Goal: Task Accomplishment & Management: Manage account settings

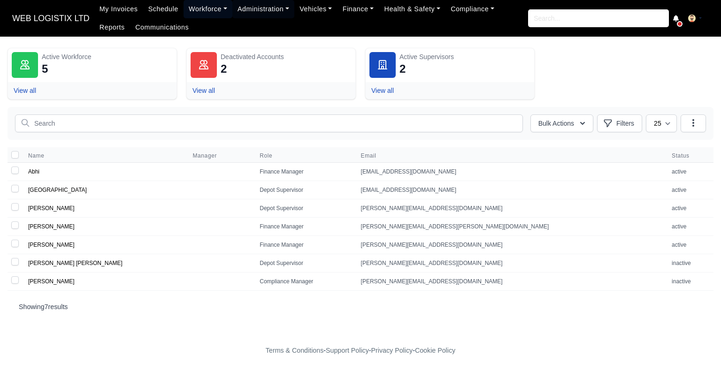
click at [199, 8] on link "Workforce" at bounding box center [208, 9] width 49 height 18
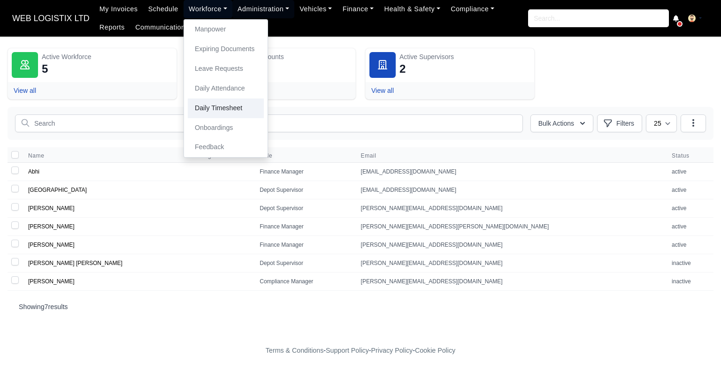
click at [190, 110] on link "Daily Timesheet" at bounding box center [226, 109] width 76 height 20
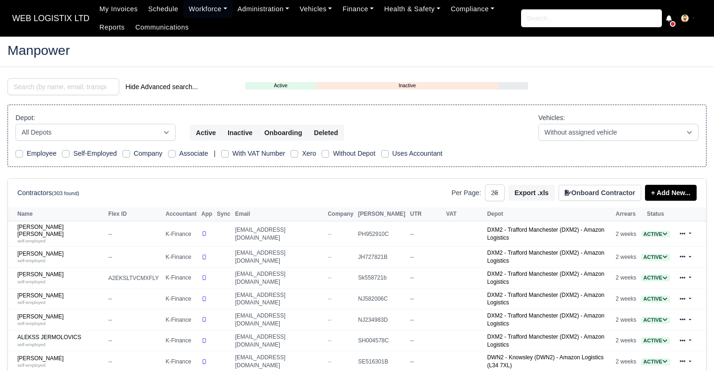
select select "25"
click at [81, 85] on input "search" at bounding box center [64, 86] width 112 height 17
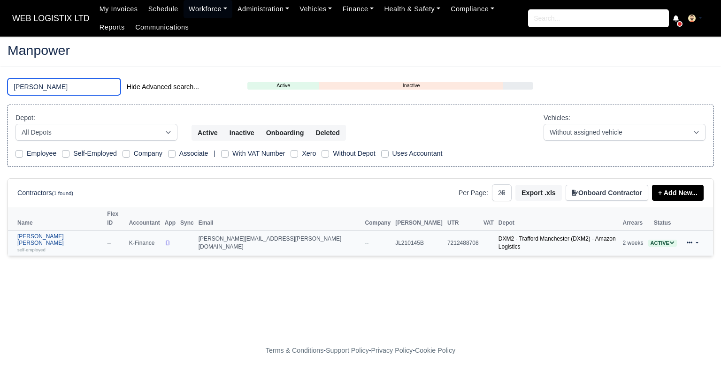
type input "KRIS"
click at [49, 233] on link "Kristopher John Morley self-employed" at bounding box center [59, 243] width 85 height 20
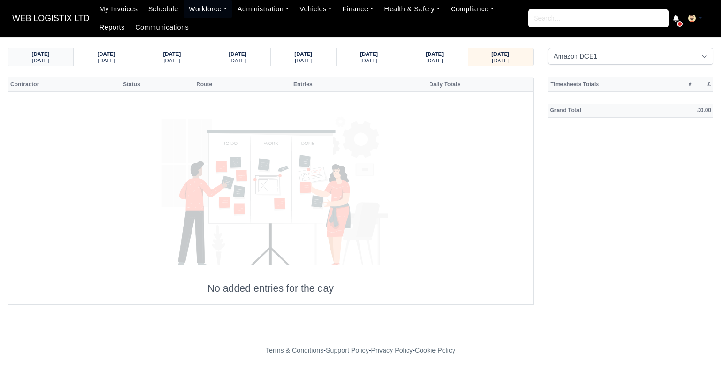
click at [50, 56] on strong "07/10/2025" at bounding box center [41, 54] width 18 height 6
click at [104, 59] on small "Saturday" at bounding box center [106, 61] width 17 height 6
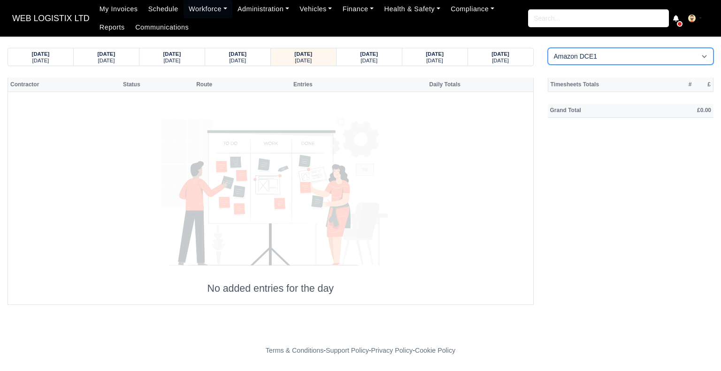
click at [665, 58] on select "Amazon DCE1 DWN2 - Knowsley (DWN2) - Amazon Logistics (L34 7XL) DXM2 - Trafford…" at bounding box center [631, 56] width 166 height 17
select select "1"
click at [548, 48] on select "Amazon DCE1 DWN2 - Knowsley (DWN2) - Amazon Logistics (L34 7XL) DXM2 - Trafford…" at bounding box center [631, 56] width 166 height 17
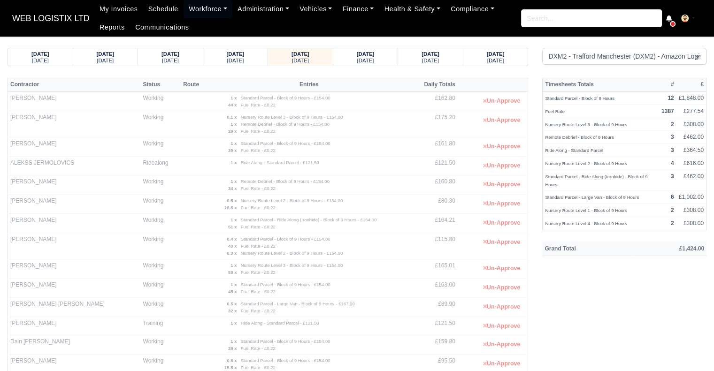
click at [260, 251] on small "Nursery Route Level 2 - Block of 9 Hours - £154.00" at bounding box center [292, 253] width 102 height 5
click at [227, 254] on strong "0.3 x" at bounding box center [232, 253] width 10 height 5
click at [206, 7] on link "Workforce" at bounding box center [208, 9] width 49 height 18
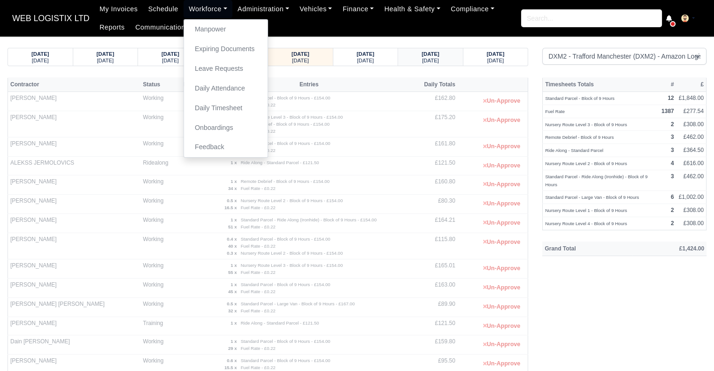
click at [440, 52] on strong "06/10/2025" at bounding box center [431, 54] width 18 height 6
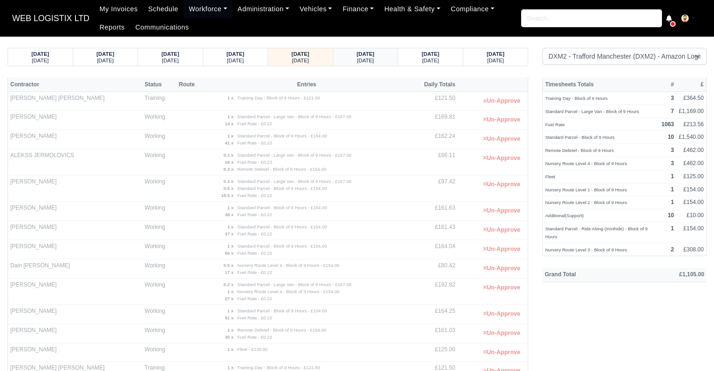
drag, startPoint x: 358, startPoint y: 51, endPoint x: 337, endPoint y: 52, distance: 21.2
click at [358, 51] on strong "07/10/2025" at bounding box center [366, 54] width 18 height 6
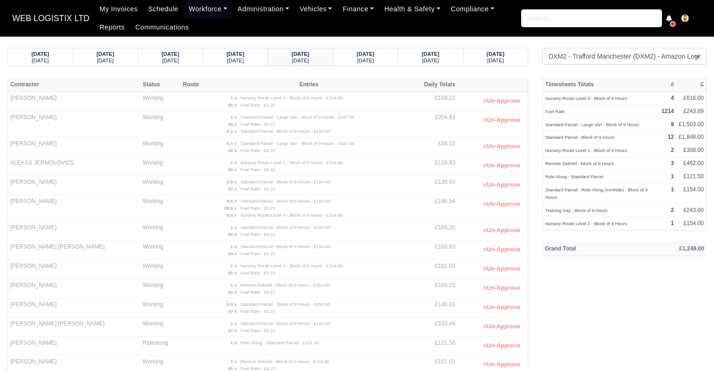
click at [293, 61] on small "[DATE]" at bounding box center [300, 61] width 17 height 6
click at [252, 53] on div "06/10/2025" at bounding box center [235, 53] width 47 height 7
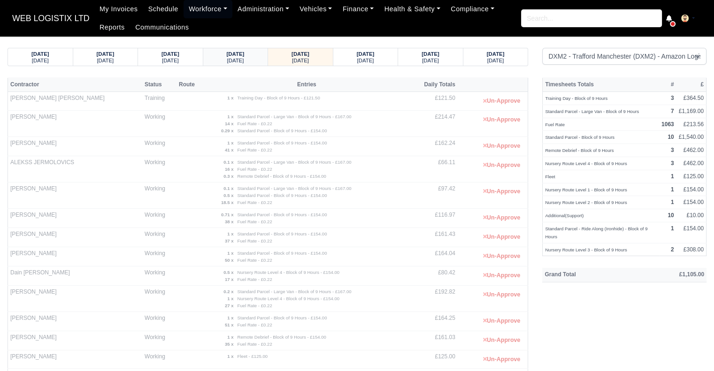
click at [239, 54] on strong "05/10/2025" at bounding box center [236, 54] width 18 height 6
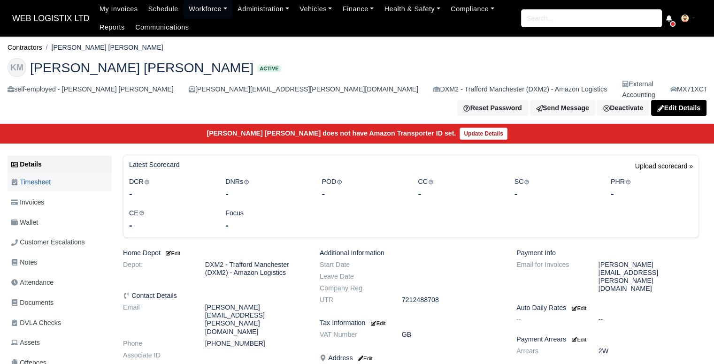
click at [72, 173] on link "Timesheet" at bounding box center [60, 182] width 104 height 18
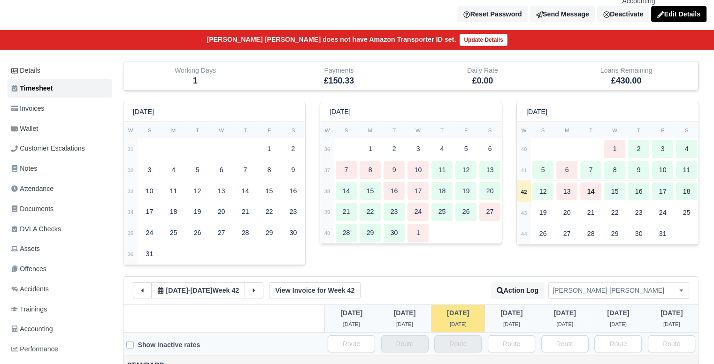
scroll to position [94, 0]
click at [646, 140] on div "2" at bounding box center [638, 149] width 21 height 18
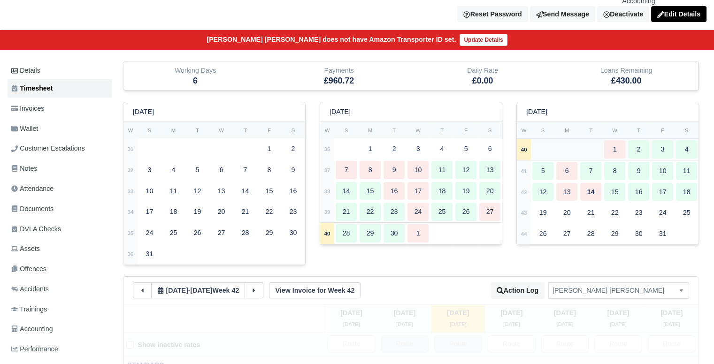
type input "25"
type input "45"
type input "44"
type input "47"
type input "34"
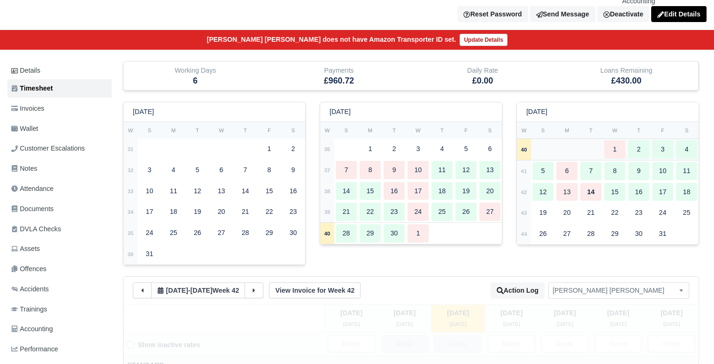
type input "38"
type input "1"
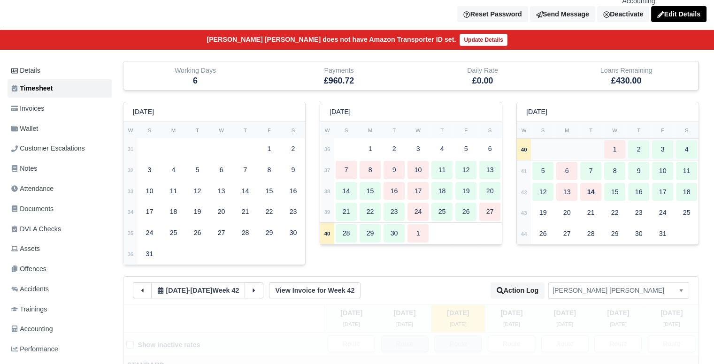
type input "1"
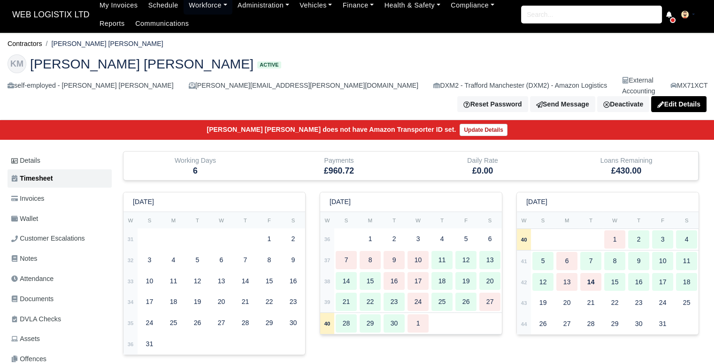
scroll to position [0, 0]
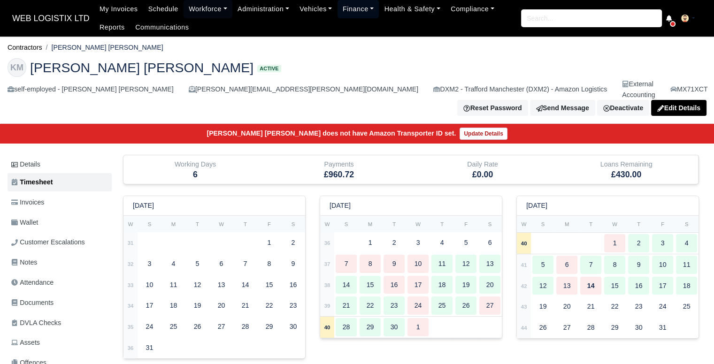
click at [338, 8] on link "Finance" at bounding box center [359, 9] width 42 height 18
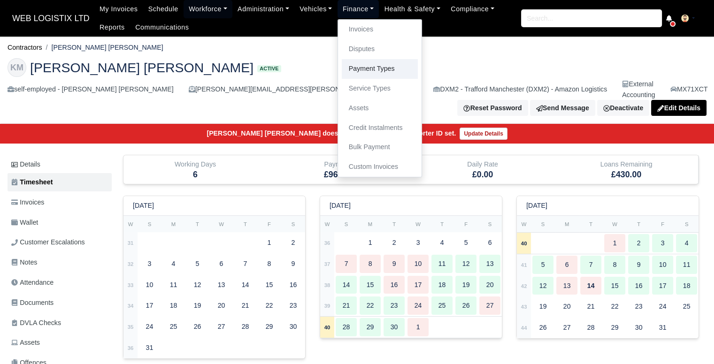
click at [349, 71] on link "Payment Types" at bounding box center [380, 69] width 76 height 20
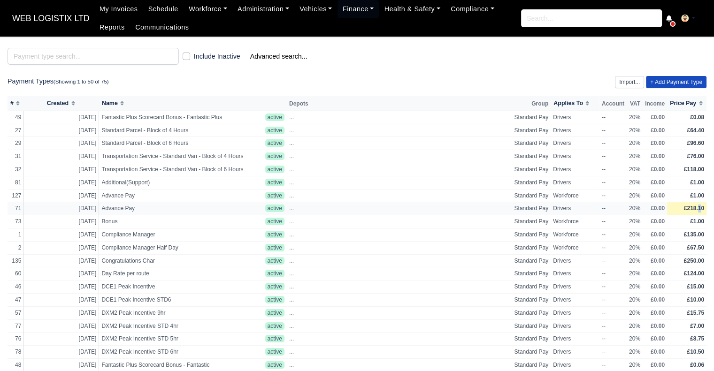
drag, startPoint x: 163, startPoint y: 206, endPoint x: 701, endPoint y: 208, distance: 537.3
click at [701, 208] on span "£218.10" at bounding box center [694, 208] width 20 height 7
click at [701, 208] on body "WEB LOGISTIX LTD My Invoices Schedule Workforce Manpower Expiring Documents Lea…" at bounding box center [357, 185] width 714 height 371
select select
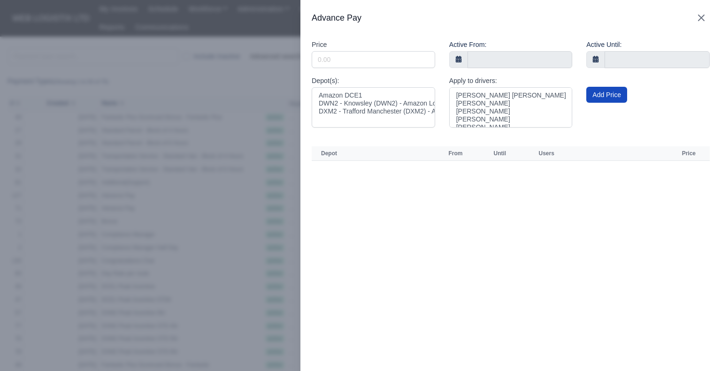
click at [696, 20] on icon "button" at bounding box center [701, 17] width 11 height 11
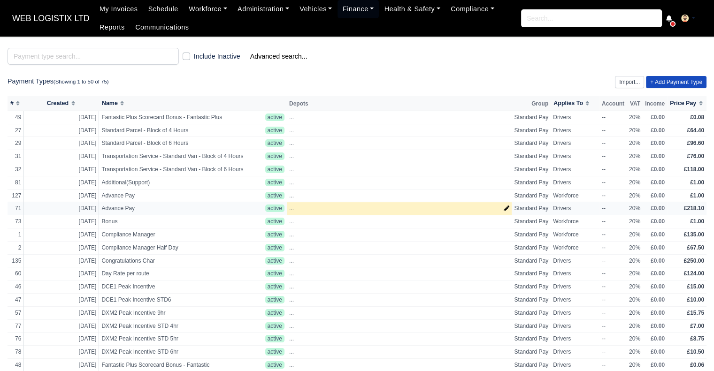
click at [299, 209] on div "..." at bounding box center [399, 209] width 221 height 8
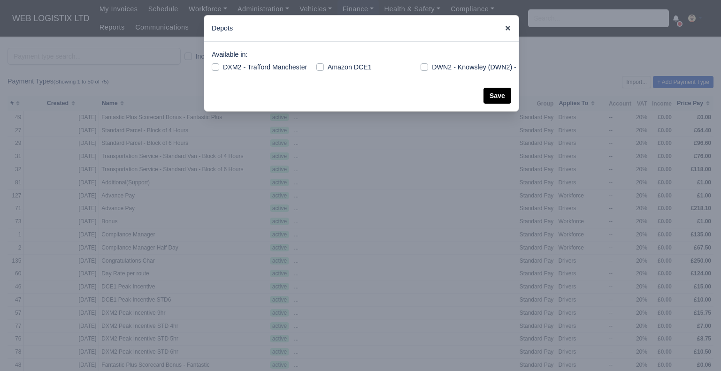
click at [509, 31] on icon at bounding box center [508, 28] width 7 height 7
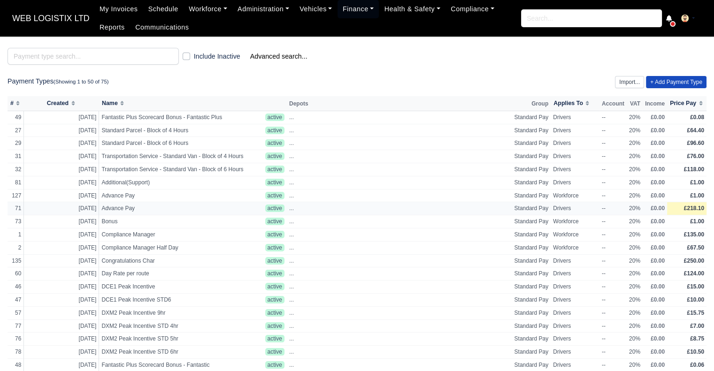
click at [690, 210] on span "£218.10" at bounding box center [694, 208] width 20 height 7
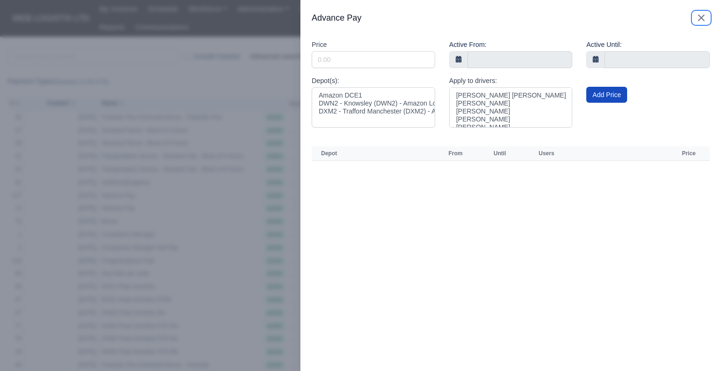
click at [696, 18] on icon "button" at bounding box center [701, 17] width 11 height 11
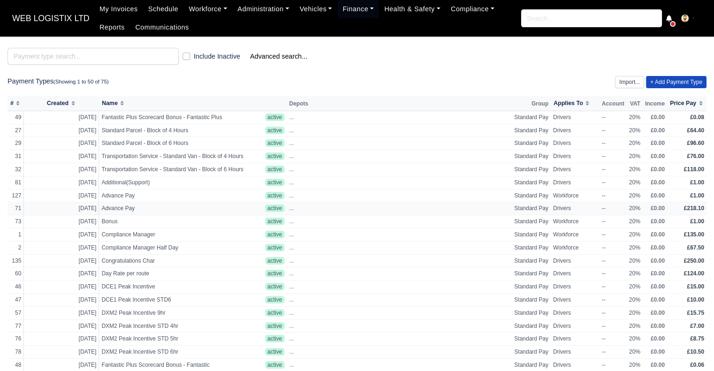
click at [126, 209] on span "Advance Pay" at bounding box center [180, 209] width 159 height 8
select select "standard"
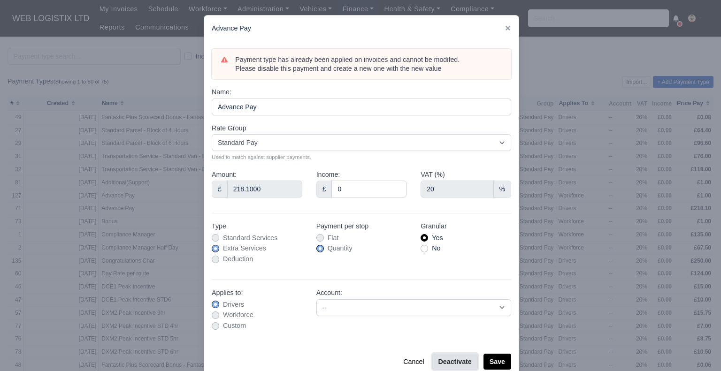
click at [455, 364] on button "Deactivate" at bounding box center [456, 362] width 46 height 16
click at [505, 24] on link at bounding box center [508, 28] width 7 height 8
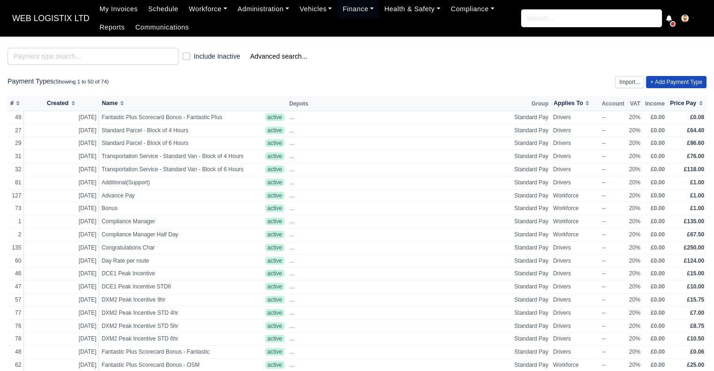
click at [344, 59] on div "Include Inactive Advanced search..." at bounding box center [179, 56] width 343 height 17
click at [682, 79] on link "+ Add Payment Type" at bounding box center [676, 82] width 61 height 12
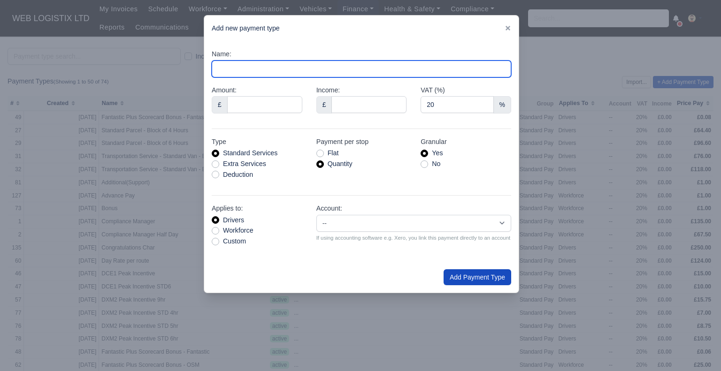
click at [255, 69] on input "Name:" at bounding box center [362, 69] width 300 height 17
type input "Additional"
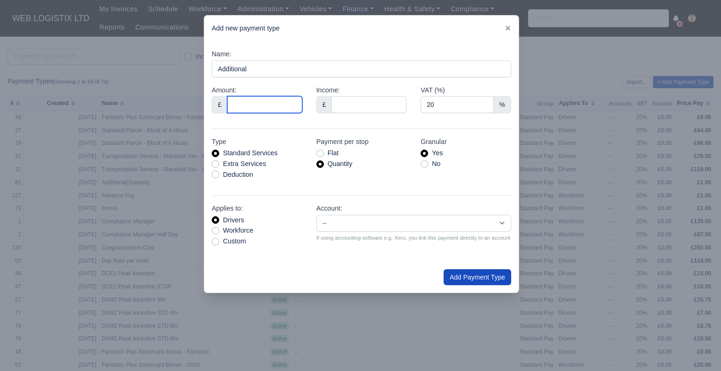
click at [252, 111] on input "Amount:" at bounding box center [264, 104] width 75 height 17
type input "50.01"
click at [223, 166] on label "Extra Services" at bounding box center [244, 164] width 43 height 11
click at [214, 166] on input "Extra Services" at bounding box center [216, 163] width 8 height 8
radio input "true"
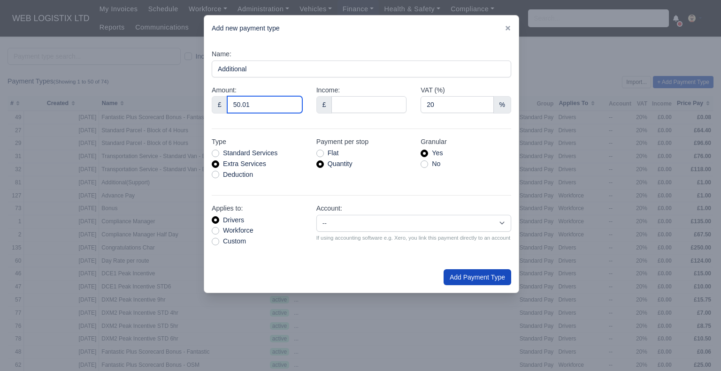
click at [271, 100] on input "50.01" at bounding box center [264, 104] width 75 height 17
type input "50.02"
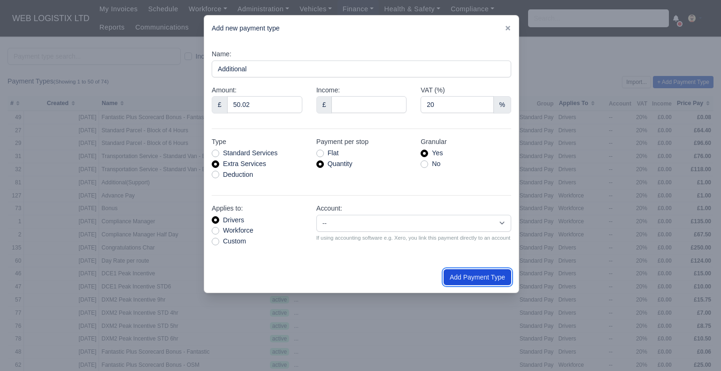
click at [497, 271] on button "Add Payment Type" at bounding box center [478, 278] width 68 height 16
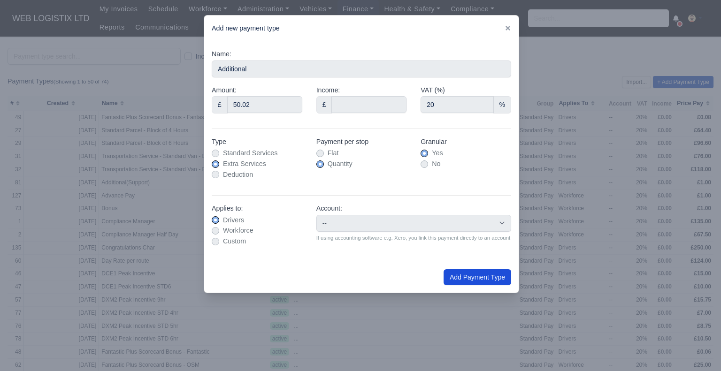
type input "0"
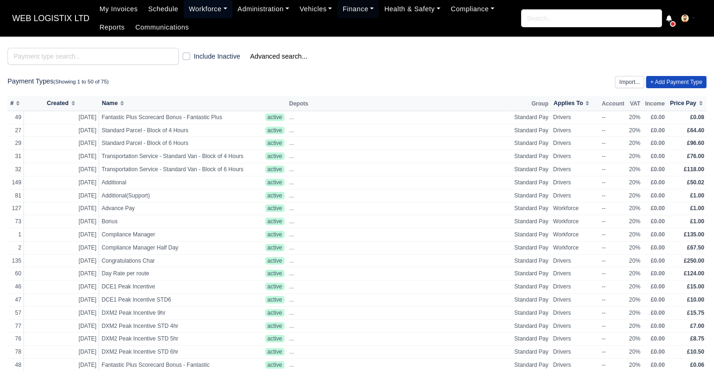
click at [193, 7] on link "Workforce" at bounding box center [208, 9] width 49 height 18
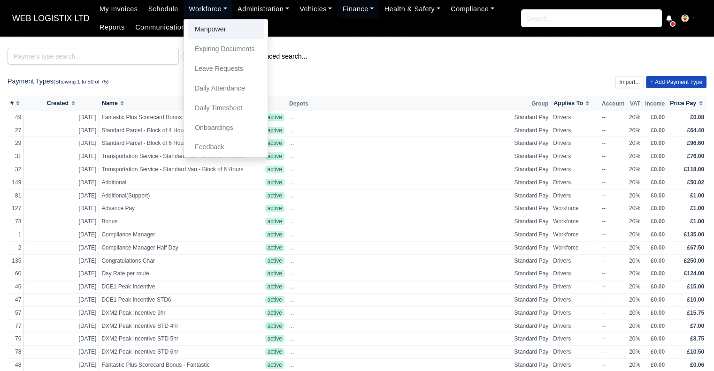
click at [201, 32] on link "Manpower" at bounding box center [226, 30] width 76 height 20
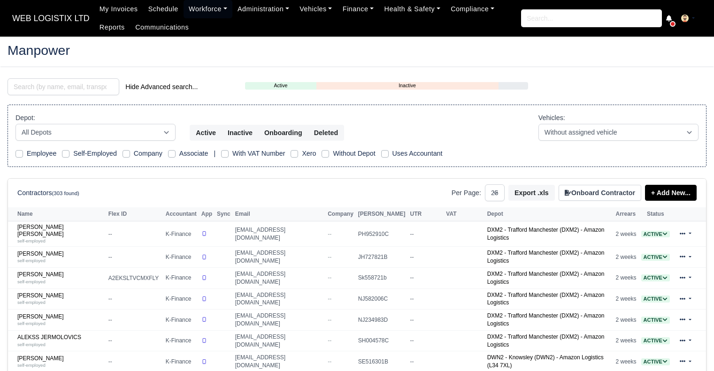
select select "25"
click at [83, 92] on input "search" at bounding box center [64, 86] width 112 height 17
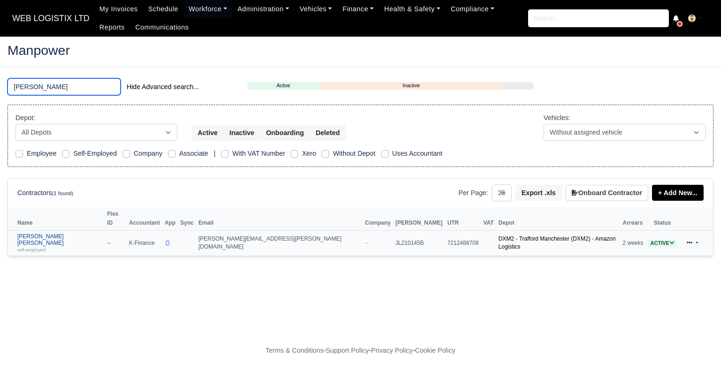
type input "[PERSON_NAME]"
click at [58, 233] on link "[PERSON_NAME] [PERSON_NAME] self-employed" at bounding box center [59, 243] width 85 height 20
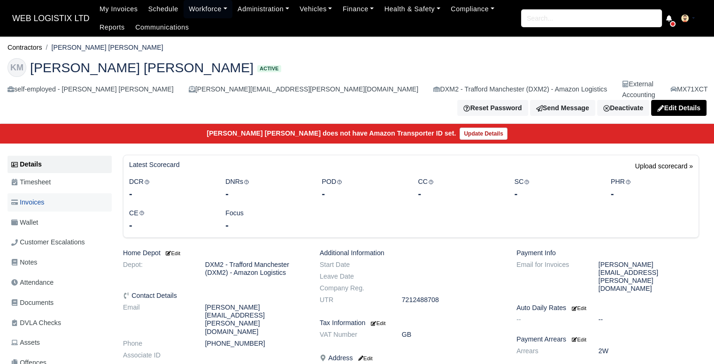
click at [37, 193] on link "Invoices" at bounding box center [60, 202] width 104 height 18
click at [37, 175] on link "Timesheet" at bounding box center [60, 182] width 104 height 18
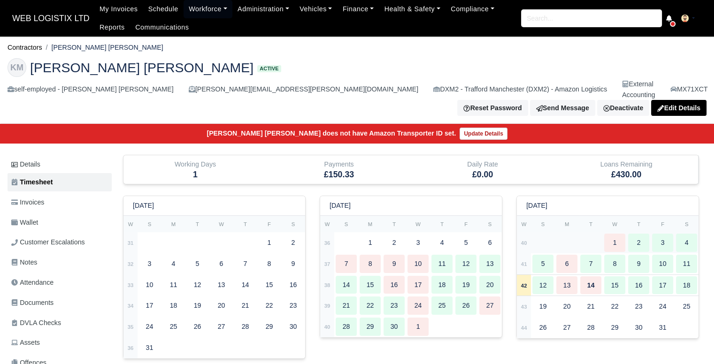
click at [653, 234] on div "3" at bounding box center [662, 243] width 21 height 18
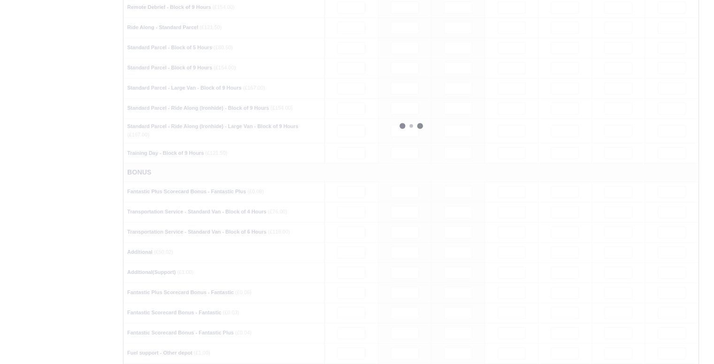
type input "25"
type input "45"
type input "44"
type input "47"
type input "34"
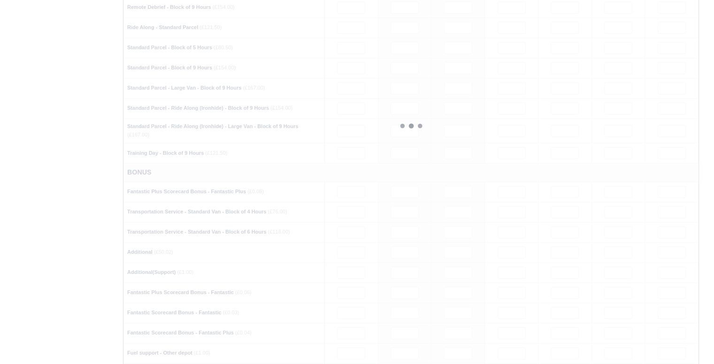
type input "38"
type input "1"
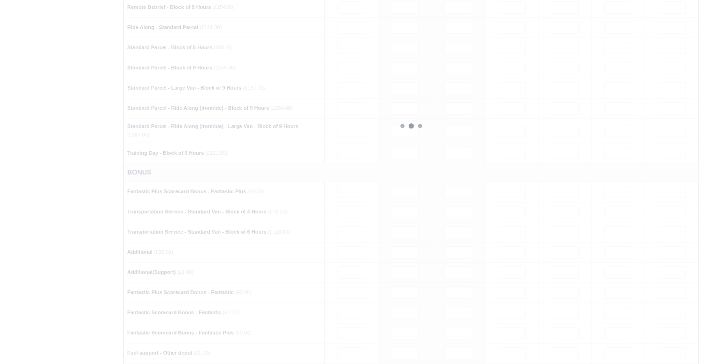
type input "1"
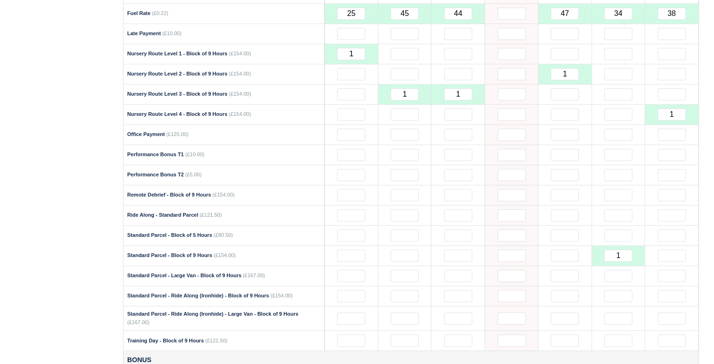
scroll to position [892, 0]
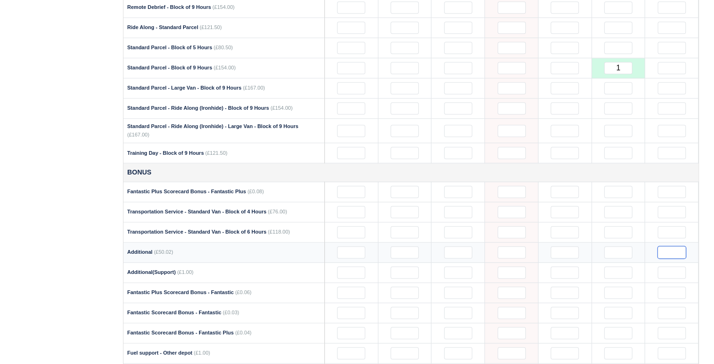
click at [663, 247] on input "text" at bounding box center [672, 253] width 28 height 12
click at [709, 238] on div "Details Timesheet Invoices Wallet Customer Escalations Notes Attendance" at bounding box center [356, 4] width 713 height 1483
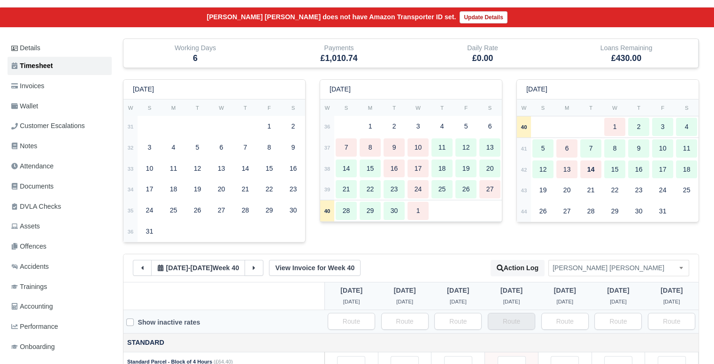
scroll to position [0, 0]
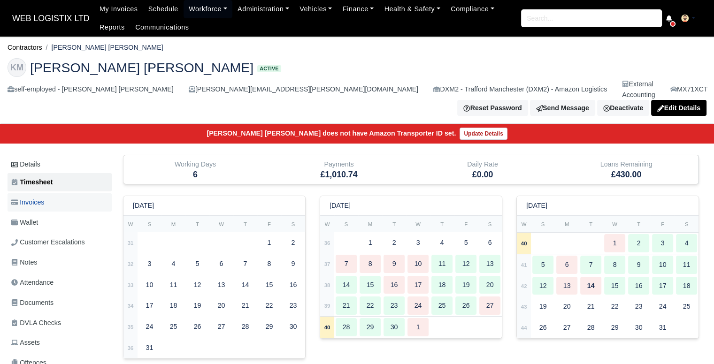
click at [98, 193] on link "Invoices" at bounding box center [60, 202] width 104 height 18
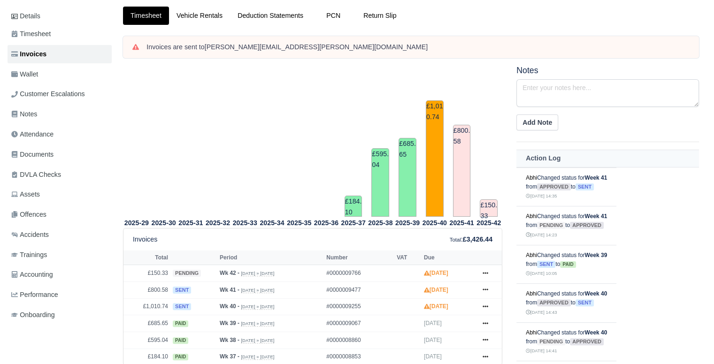
scroll to position [188, 0]
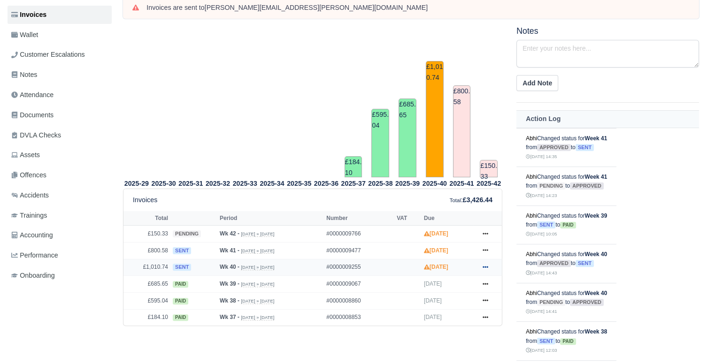
click at [485, 264] on icon at bounding box center [486, 267] width 6 height 6
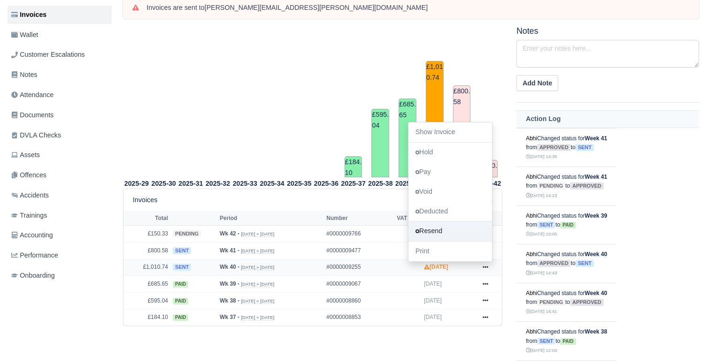
click at [432, 222] on link "Resend" at bounding box center [451, 232] width 84 height 20
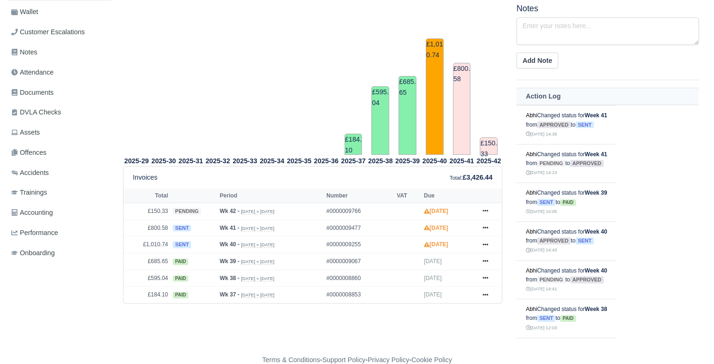
scroll to position [229, 0]
click at [488, 239] on link at bounding box center [486, 245] width 14 height 12
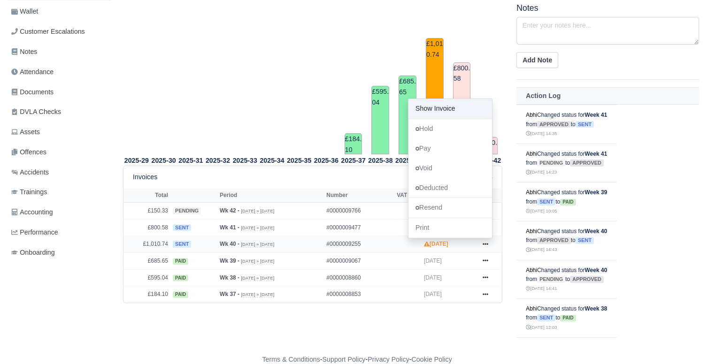
click at [444, 99] on link "Show Invoice" at bounding box center [451, 109] width 84 height 20
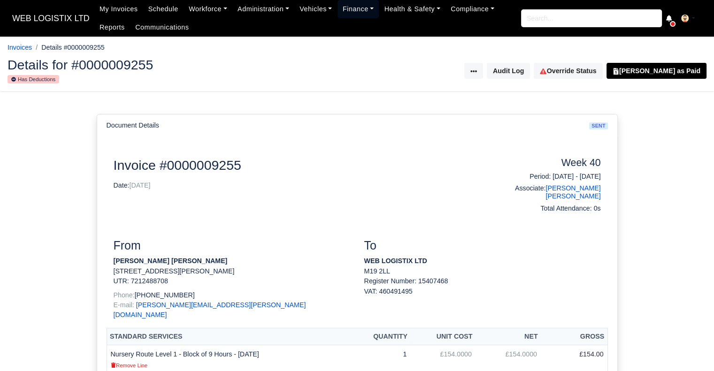
click at [353, 6] on link "Finance" at bounding box center [359, 9] width 42 height 18
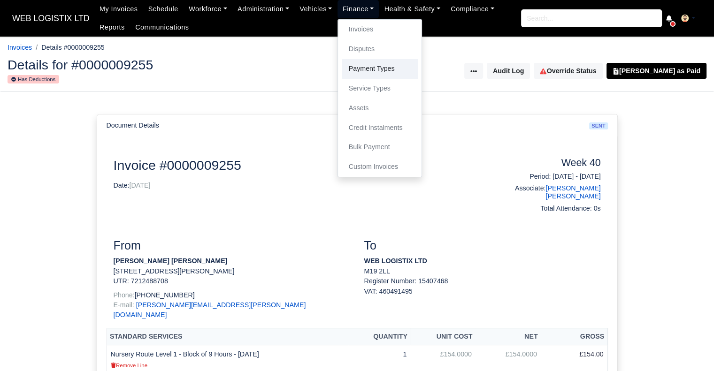
click at [350, 70] on link "Payment Types" at bounding box center [380, 69] width 76 height 20
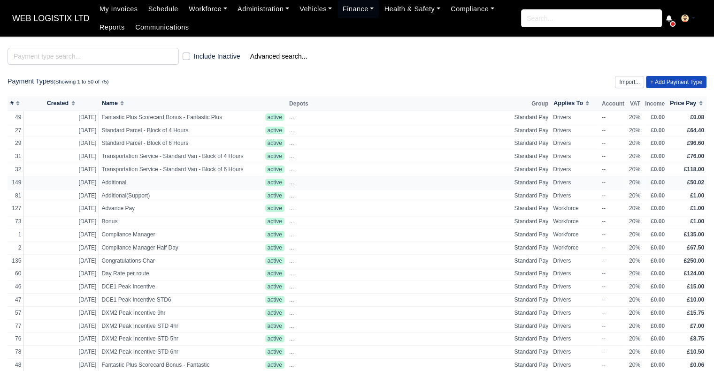
click at [120, 183] on span "Additional" at bounding box center [180, 183] width 159 height 8
select select "standard"
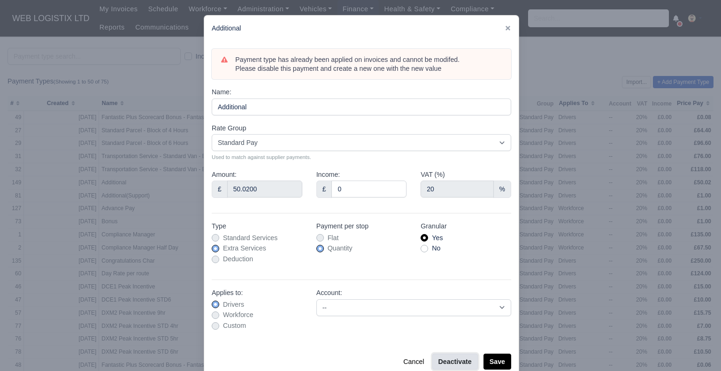
click at [451, 361] on button "Deactivate" at bounding box center [456, 362] width 46 height 16
click at [492, 364] on button "Save" at bounding box center [498, 362] width 28 height 16
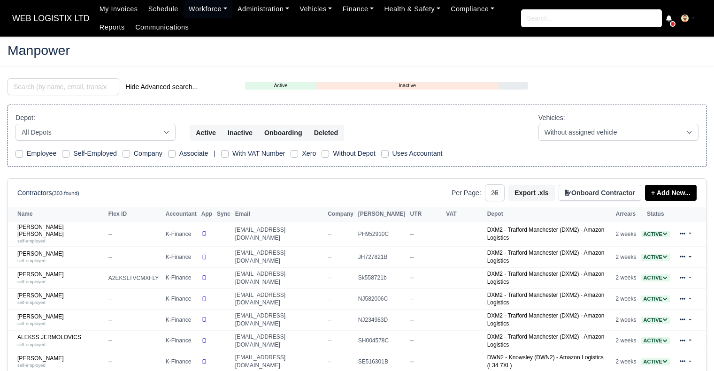
select select "25"
click at [101, 91] on input "search" at bounding box center [64, 86] width 112 height 17
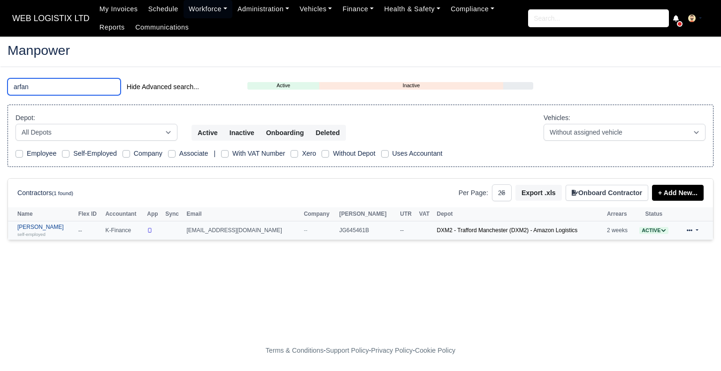
type input "arfan"
click at [40, 225] on link "[PERSON_NAME] self-employed" at bounding box center [45, 231] width 56 height 14
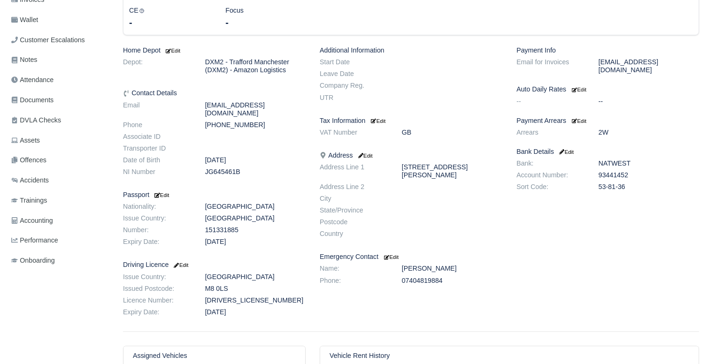
scroll to position [51, 0]
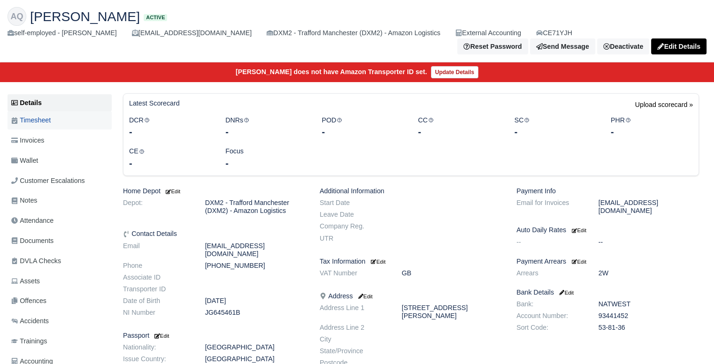
click at [62, 112] on link "Timesheet" at bounding box center [60, 120] width 104 height 18
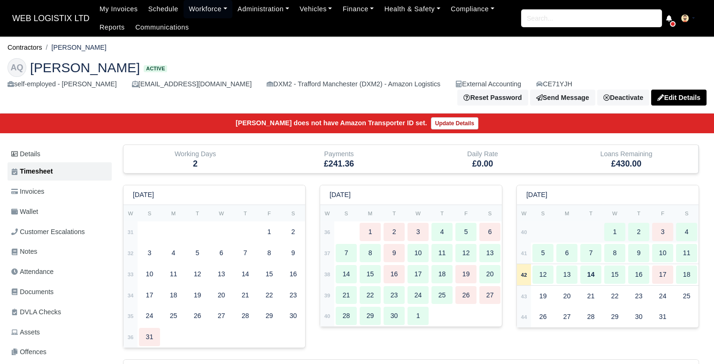
click at [682, 234] on div "4" at bounding box center [686, 232] width 21 height 18
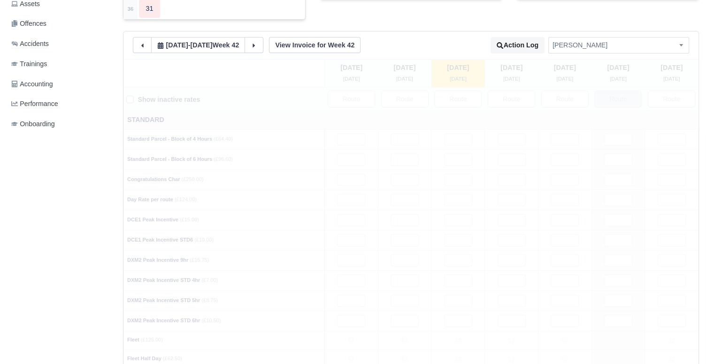
type input "25"
type input "49"
type input "14.5"
type input "40"
type input "23.5"
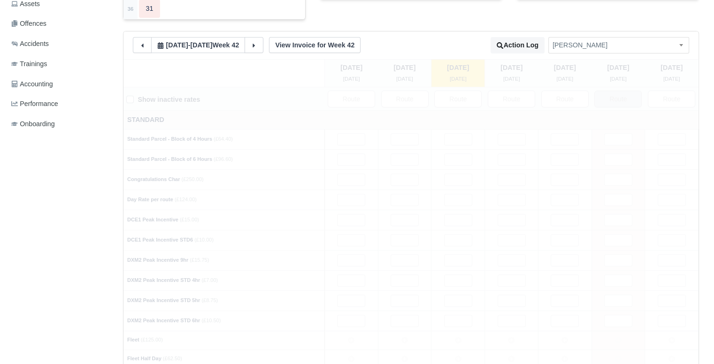
type input "40"
type input "0.3"
type input "0.5"
type input "0.1"
type input "1.2"
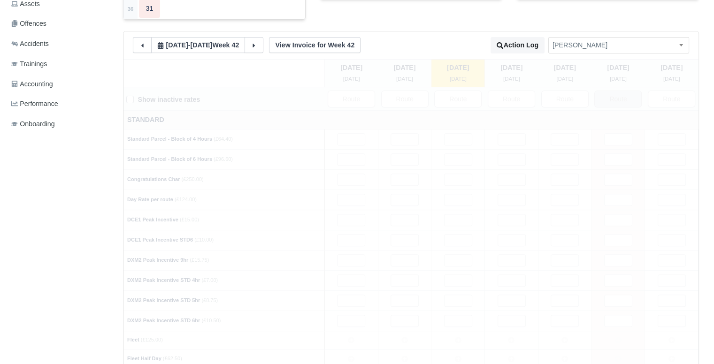
type input "1"
type input "0.5"
type input "0.4"
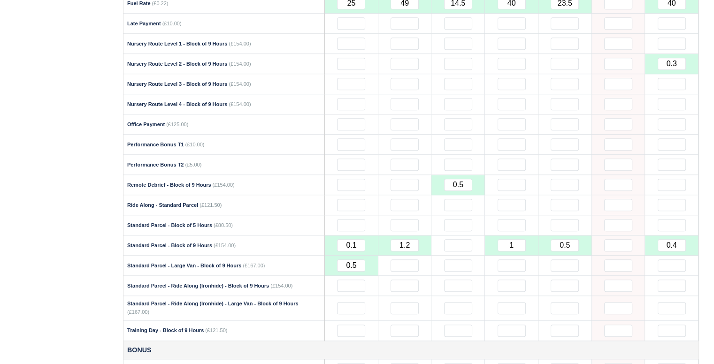
scroll to position [704, 0]
click at [682, 239] on input "0.4" at bounding box center [672, 245] width 28 height 12
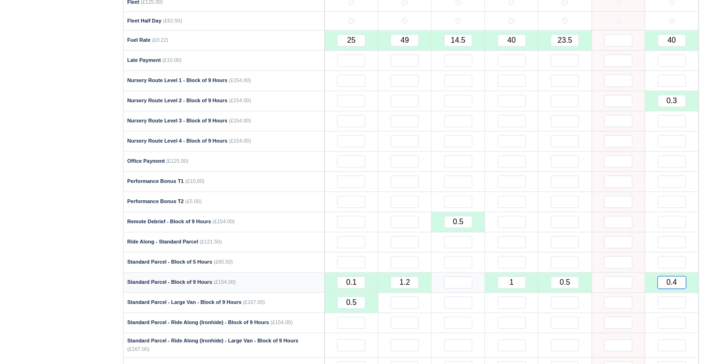
drag, startPoint x: 678, startPoint y: 272, endPoint x: 647, endPoint y: 261, distance: 33.4
click at [645, 273] on td "0.4" at bounding box center [672, 283] width 54 height 20
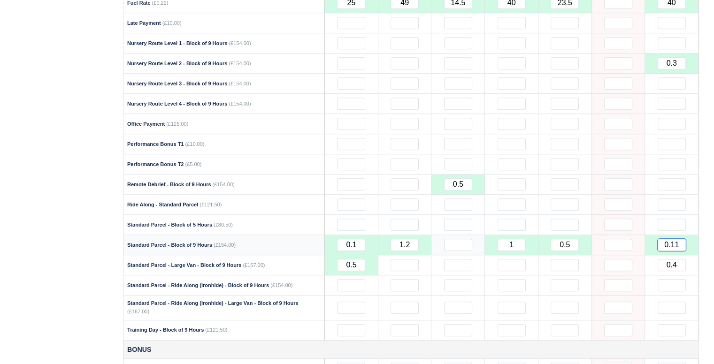
click at [625, 235] on tr "Standard Parcel - Block of 9 Hours (£154.00) 0.1 1.2 1" at bounding box center [411, 245] width 575 height 20
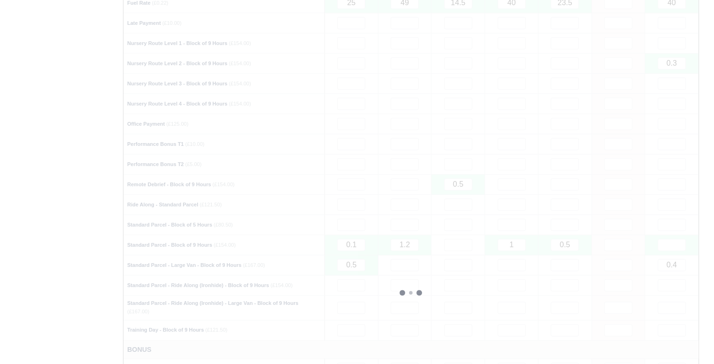
click at [674, 167] on div at bounding box center [411, 292] width 575 height 1219
click at [679, 252] on div at bounding box center [411, 292] width 575 height 1219
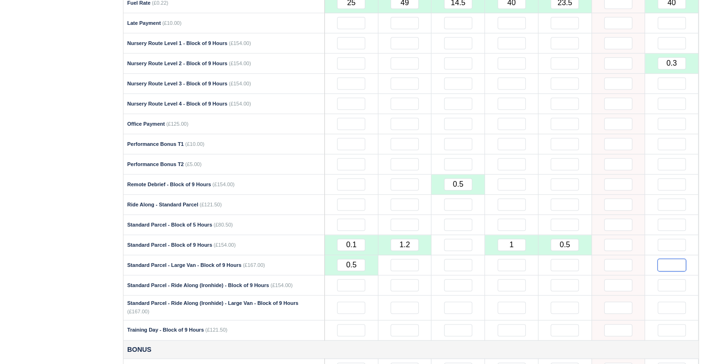
click at [679, 259] on input "text" at bounding box center [672, 265] width 28 height 12
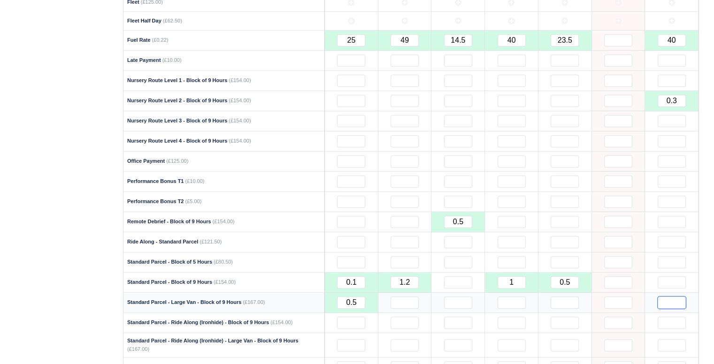
click at [665, 297] on input "text" at bounding box center [672, 303] width 28 height 12
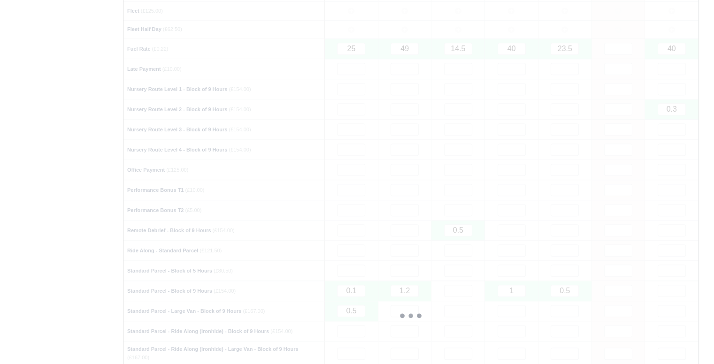
click at [680, 238] on div at bounding box center [411, 315] width 575 height 1265
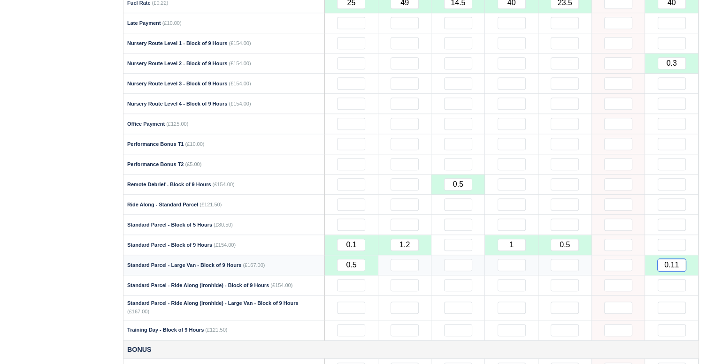
drag, startPoint x: 680, startPoint y: 254, endPoint x: 642, endPoint y: 257, distance: 37.7
click at [642, 257] on tr "Standard Parcel - Large Van - Block of 9 Hours (£167.00) 0.5 0.11" at bounding box center [411, 265] width 575 height 20
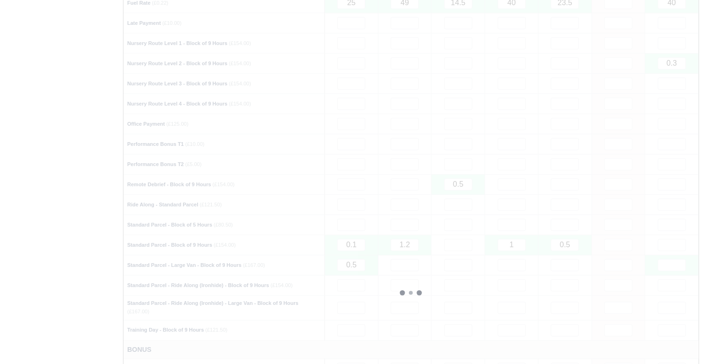
click at [667, 247] on div at bounding box center [411, 292] width 575 height 1219
click at [667, 231] on div at bounding box center [411, 292] width 575 height 1219
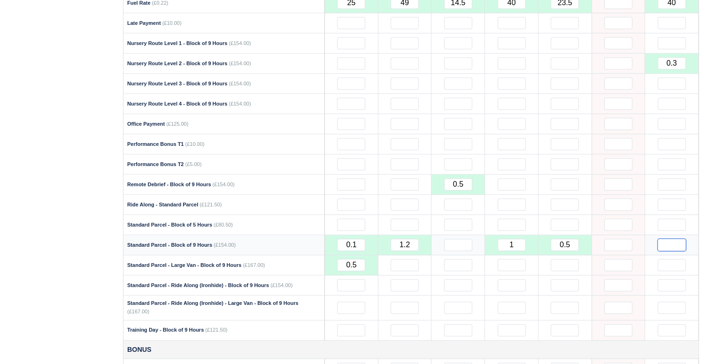
click at [677, 239] on input "text" at bounding box center [672, 245] width 28 height 12
drag, startPoint x: 680, startPoint y: 231, endPoint x: 674, endPoint y: 232, distance: 6.3
click at [674, 239] on input "0.3" at bounding box center [672, 245] width 28 height 12
click at [680, 239] on input "0.4" at bounding box center [672, 245] width 28 height 12
drag, startPoint x: 684, startPoint y: 231, endPoint x: 674, endPoint y: 232, distance: 9.9
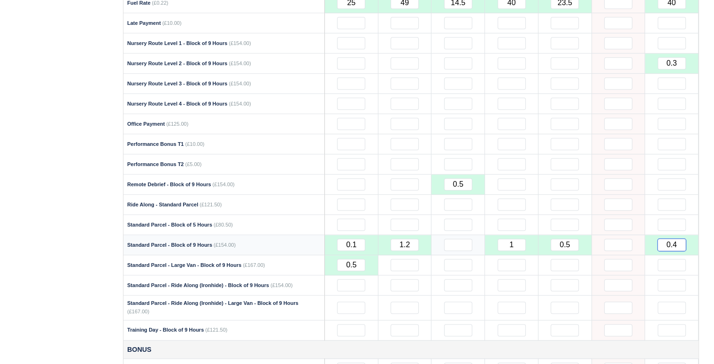
click at [674, 239] on input "0.4" at bounding box center [672, 245] width 28 height 12
click at [708, 193] on div "Details Timesheet Invoices Wallet Customer Escalations Notes Attendance" at bounding box center [356, 171] width 713 height 1463
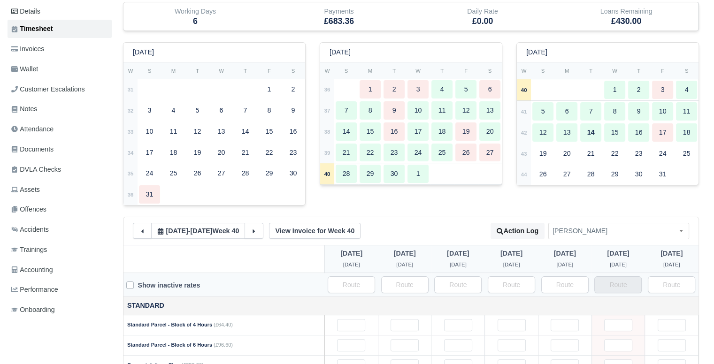
scroll to position [188, 0]
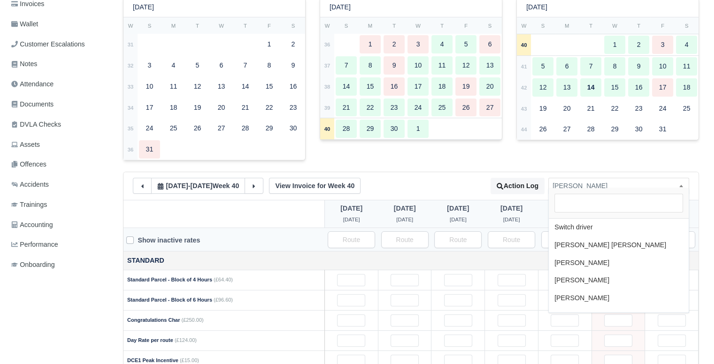
click at [635, 180] on span "[PERSON_NAME]" at bounding box center [619, 186] width 140 height 12
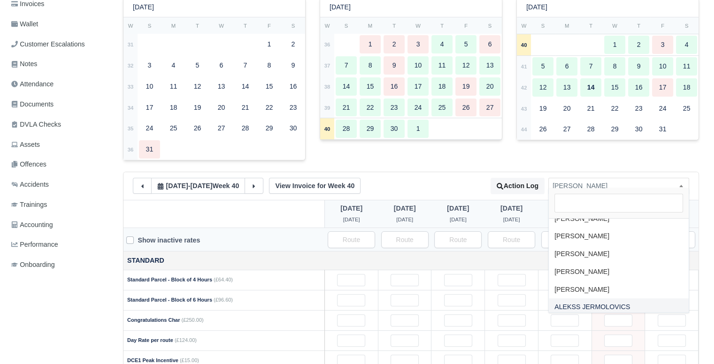
scroll to position [43, 0]
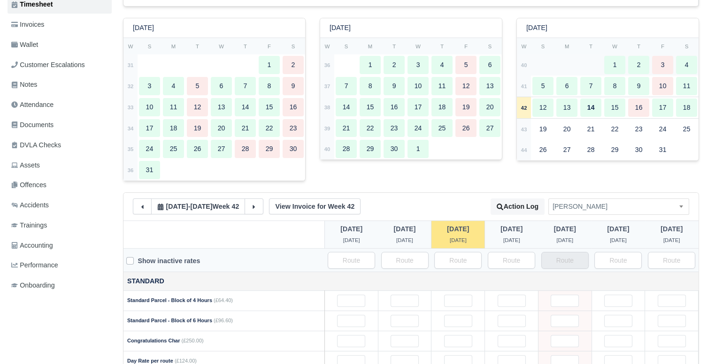
scroll to position [188, 0]
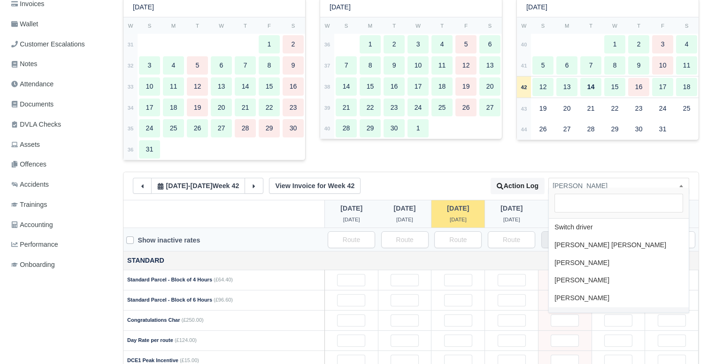
click at [581, 181] on span "[PERSON_NAME]" at bounding box center [619, 186] width 140 height 12
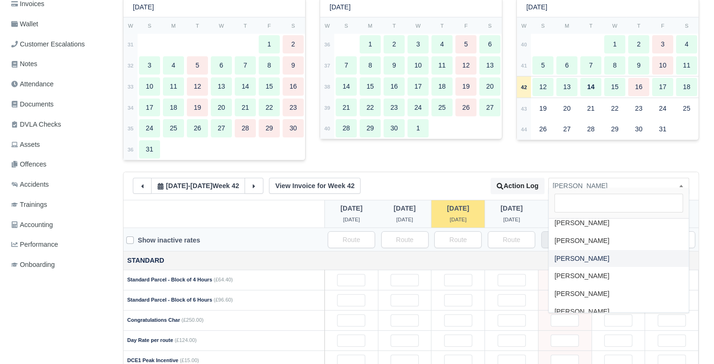
select select "710"
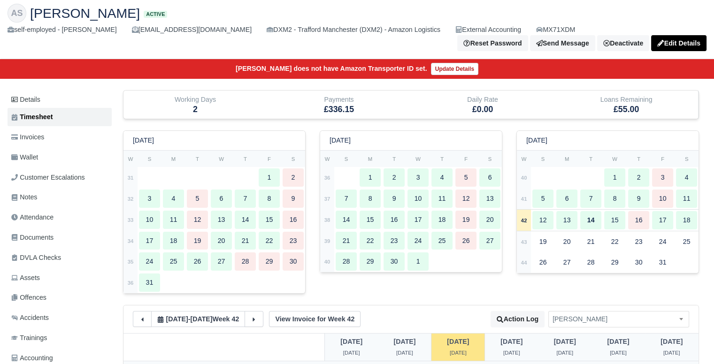
scroll to position [47, 0]
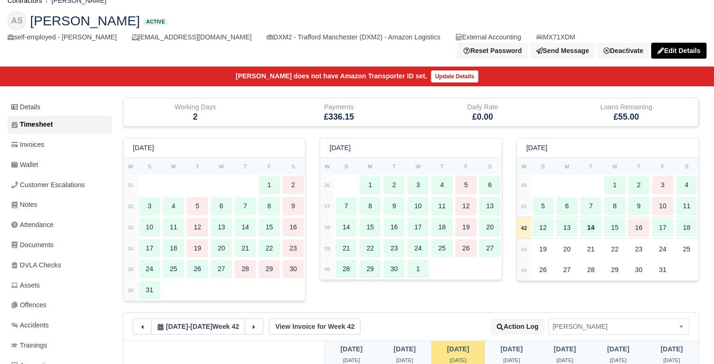
click at [646, 328] on span "[PERSON_NAME]" at bounding box center [619, 327] width 141 height 16
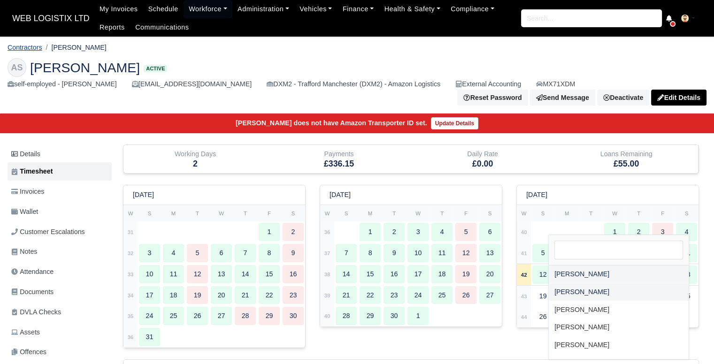
scroll to position [11, 0]
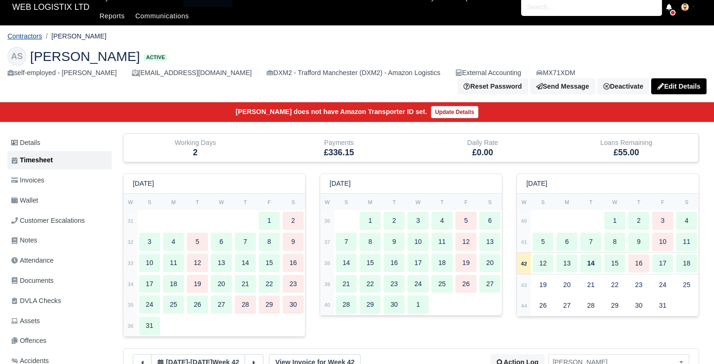
click at [28, 37] on link "Contractors" at bounding box center [25, 36] width 35 height 8
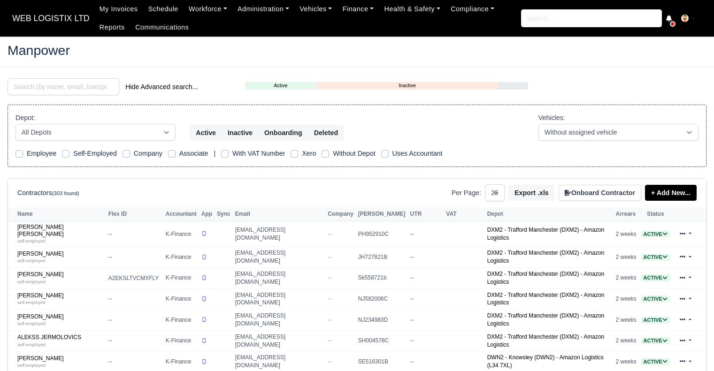
select select "25"
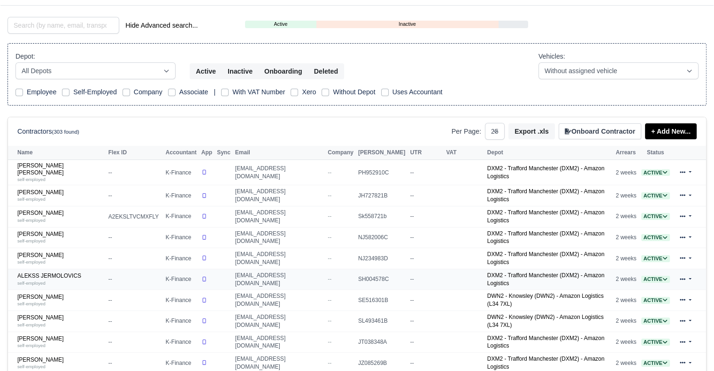
scroll to position [94, 0]
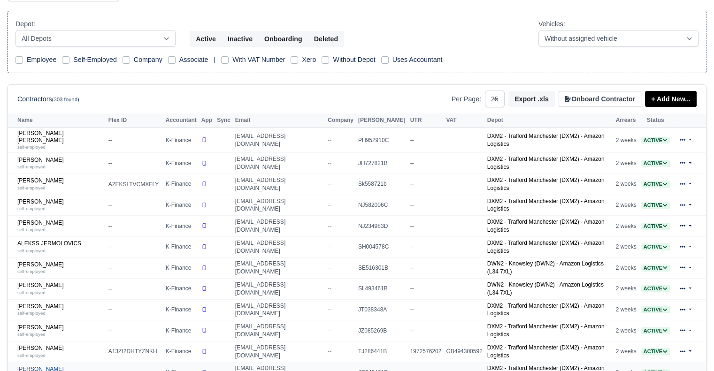
click at [35, 366] on link "[PERSON_NAME] self-employed" at bounding box center [60, 373] width 86 height 14
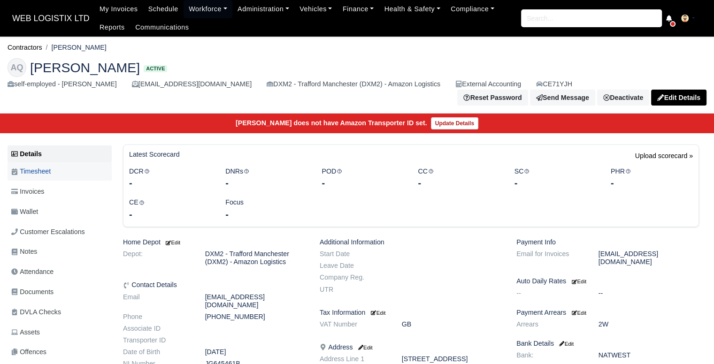
click at [46, 171] on link "Timesheet" at bounding box center [60, 171] width 104 height 18
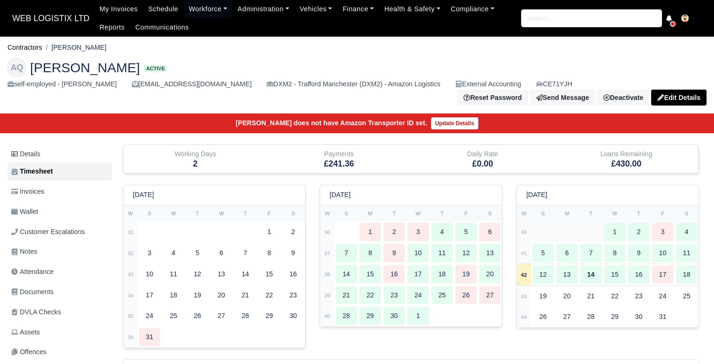
click at [686, 223] on div "4" at bounding box center [686, 232] width 21 height 18
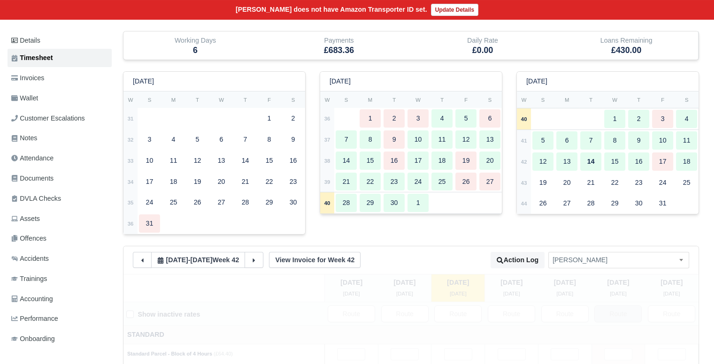
type input "25"
type input "49"
type input "14.5"
type input "40"
type input "23.5"
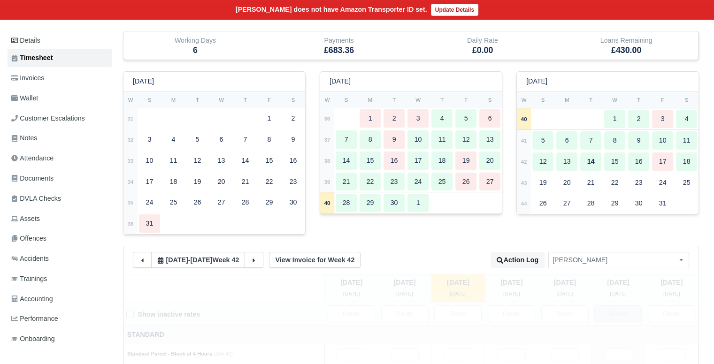
type input "40"
type input "0.3"
type input "0.5"
type input "0.1"
type input "1.2"
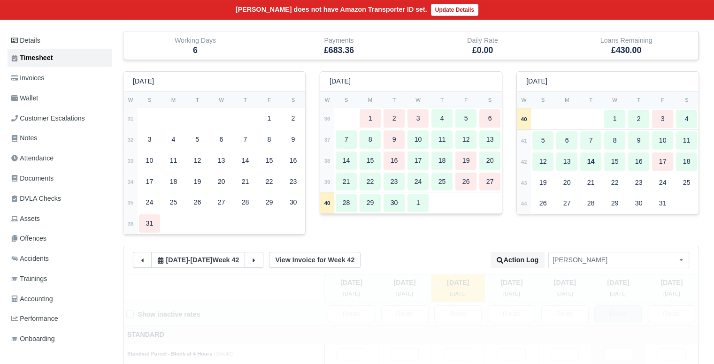
type input "1"
type input "0.5"
type input "0.11"
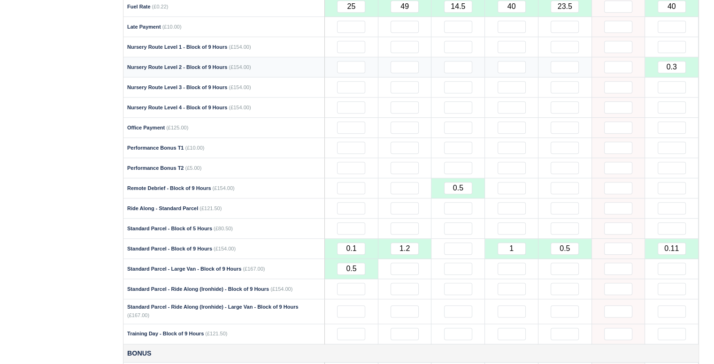
scroll to position [704, 0]
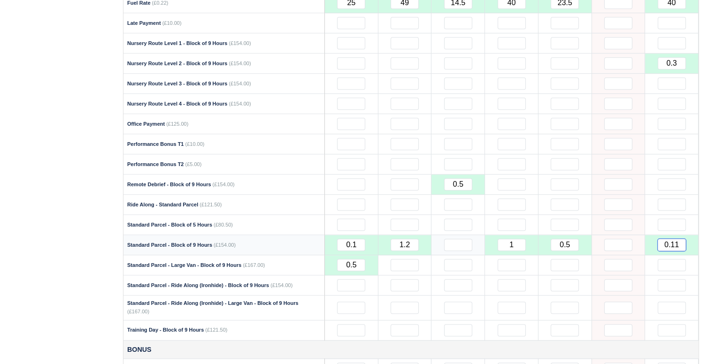
drag, startPoint x: 682, startPoint y: 235, endPoint x: 636, endPoint y: 225, distance: 47.2
click at [639, 235] on tr "Standard Parcel - Block of 9 Hours (£154.00) 0.1 1.2 1" at bounding box center [411, 245] width 575 height 20
drag, startPoint x: 673, startPoint y: 259, endPoint x: 657, endPoint y: 258, distance: 16.0
click at [657, 258] on td "0.1" at bounding box center [672, 265] width 54 height 20
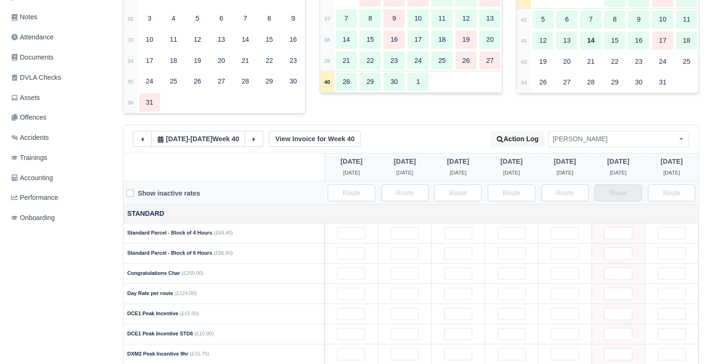
scroll to position [94, 0]
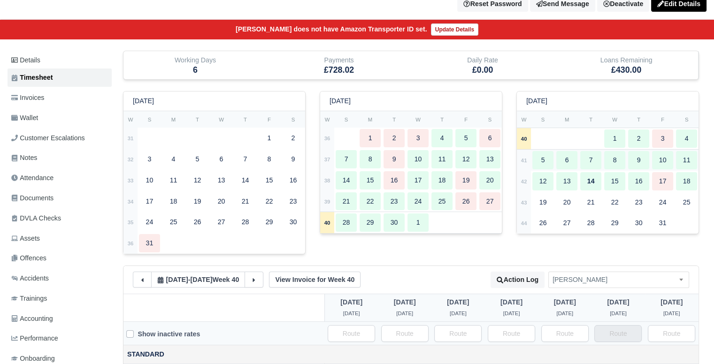
click at [569, 152] on div "6" at bounding box center [567, 160] width 21 height 18
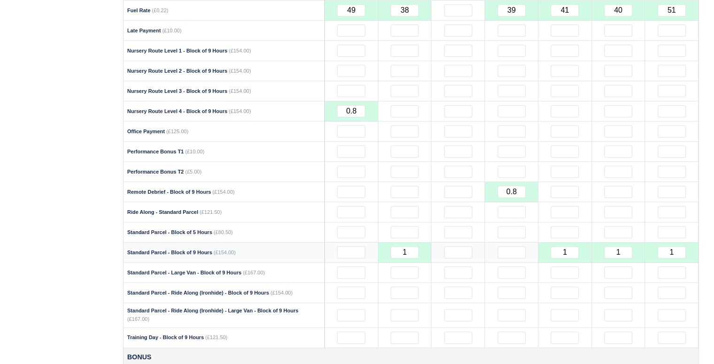
scroll to position [704, 0]
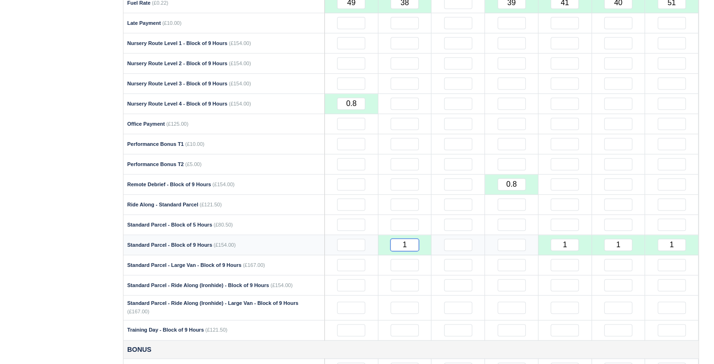
drag, startPoint x: 412, startPoint y: 229, endPoint x: 397, endPoint y: 235, distance: 15.8
click at [397, 239] on input "1" at bounding box center [405, 245] width 28 height 12
click at [101, 152] on div "Details Timesheet Invoices Wallet Customer Escalations Notes Attendance Documen…" at bounding box center [62, 171] width 108 height 1463
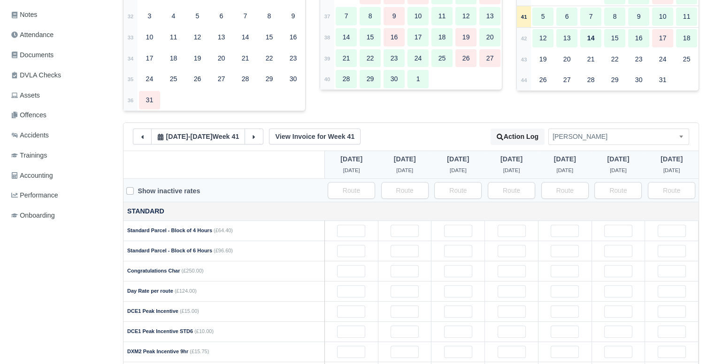
scroll to position [235, 0]
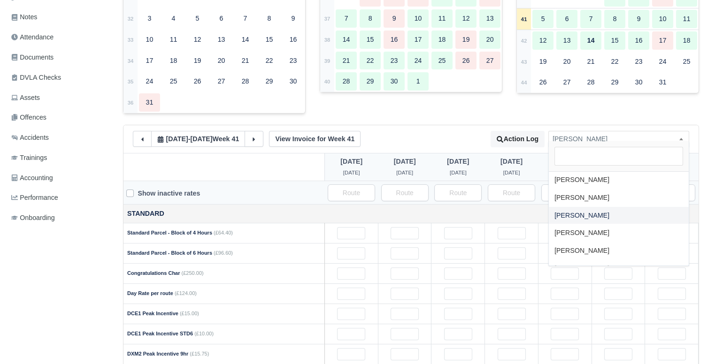
click at [636, 133] on span "[PERSON_NAME]" at bounding box center [619, 139] width 140 height 12
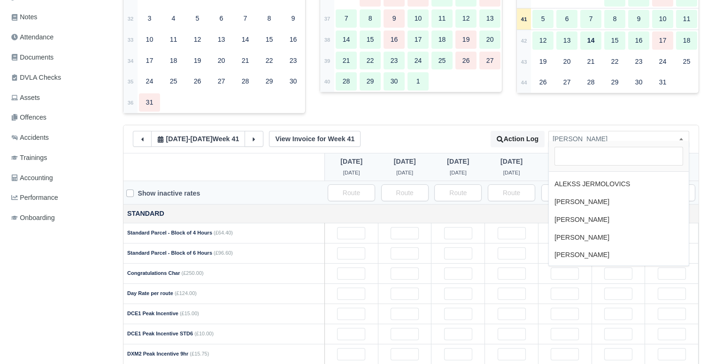
scroll to position [90, 0]
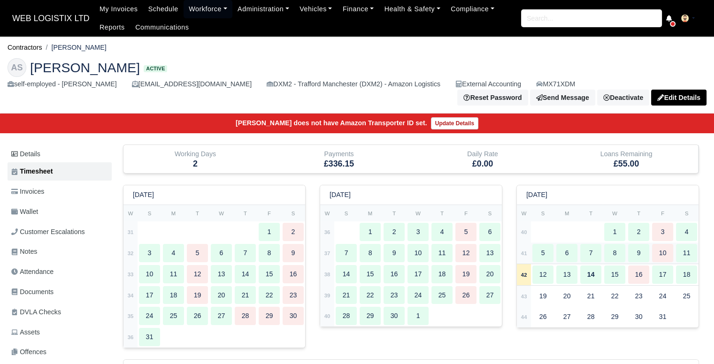
click at [605, 244] on div "8" at bounding box center [614, 253] width 21 height 18
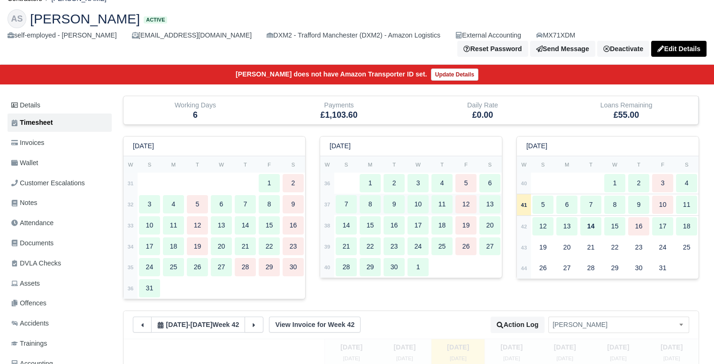
type input "41"
type input "35"
type input "13"
type input "39"
type input "28"
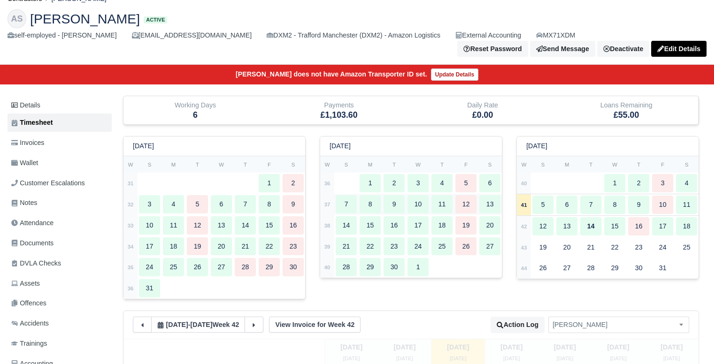
type input "1"
type input "0.2"
type input "1"
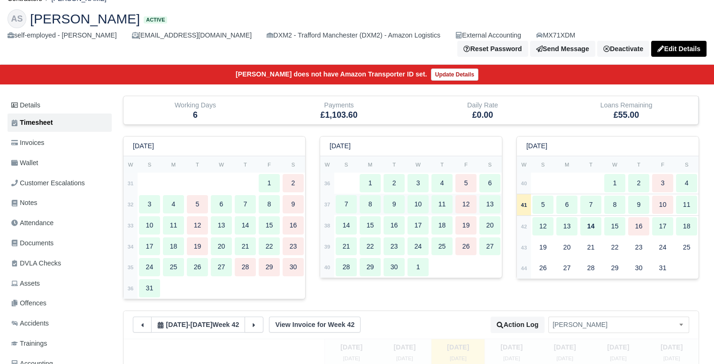
type input "1"
type input "0.25"
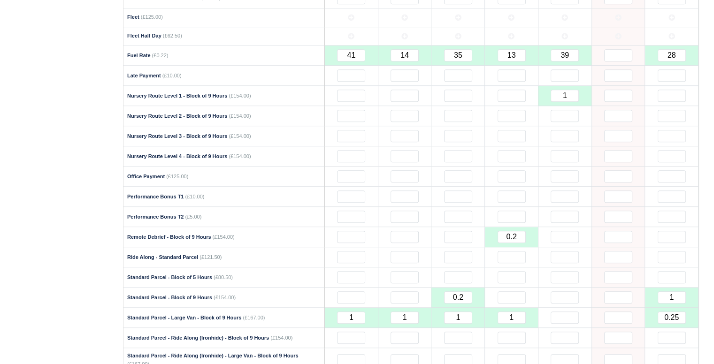
scroll to position [657, 0]
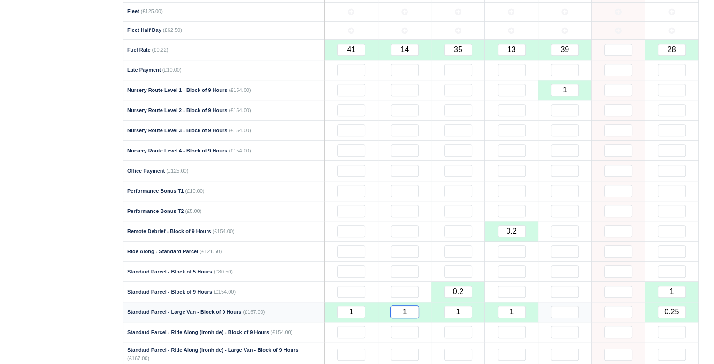
drag, startPoint x: 413, startPoint y: 302, endPoint x: 394, endPoint y: 308, distance: 19.5
click at [394, 308] on td "1" at bounding box center [405, 312] width 54 height 20
click at [393, 228] on td at bounding box center [405, 232] width 54 height 20
click at [399, 286] on input "text" at bounding box center [405, 292] width 28 height 12
click at [402, 286] on input "text" at bounding box center [405, 292] width 28 height 12
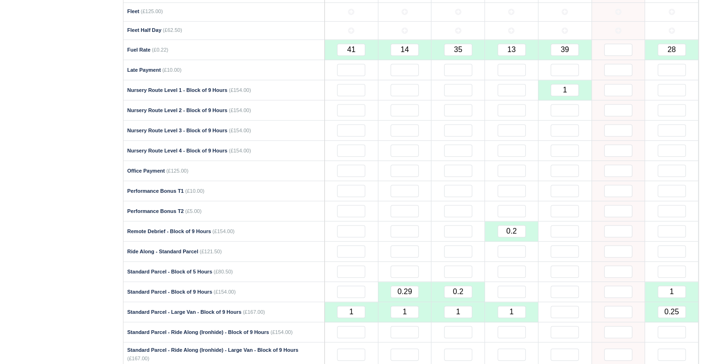
click at [77, 184] on div "Details Timesheet Invoices Wallet Customer Escalations Notes Attendance Documen…" at bounding box center [62, 218] width 108 height 1463
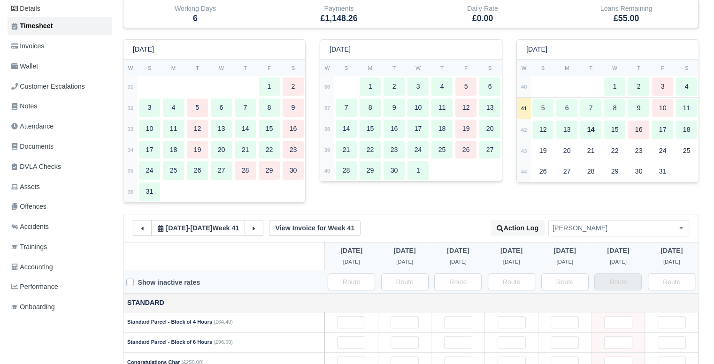
scroll to position [141, 0]
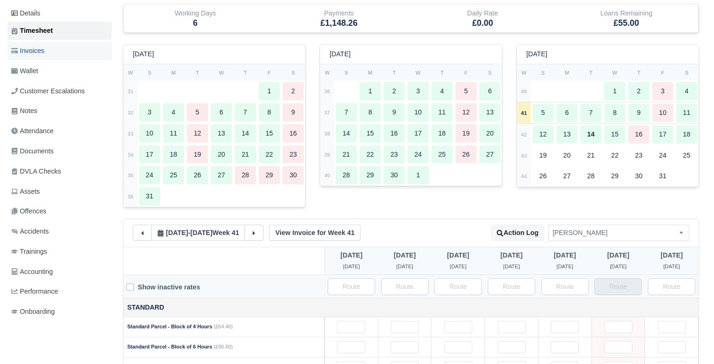
click at [49, 42] on link "Invoices" at bounding box center [60, 51] width 104 height 18
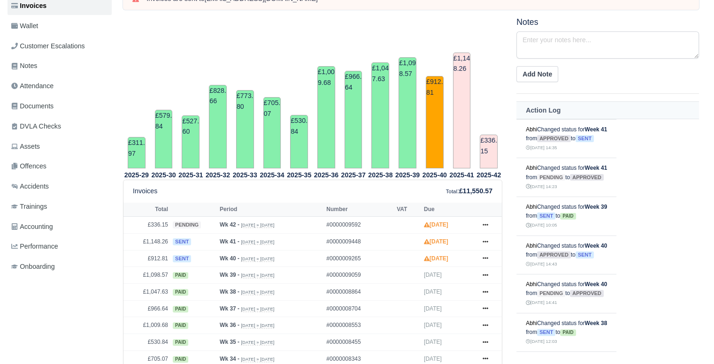
scroll to position [188, 0]
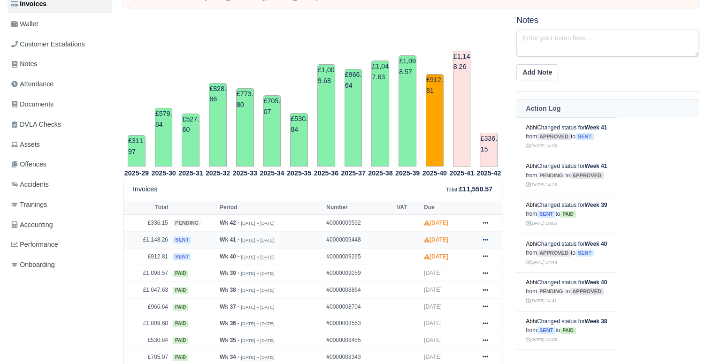
click at [484, 237] on icon at bounding box center [486, 240] width 6 height 6
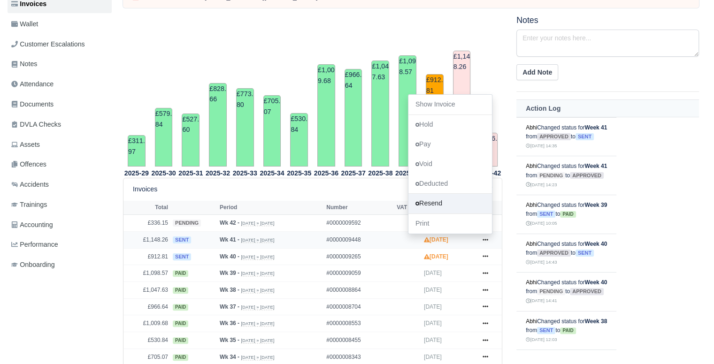
click at [430, 197] on link "Resend" at bounding box center [451, 204] width 84 height 20
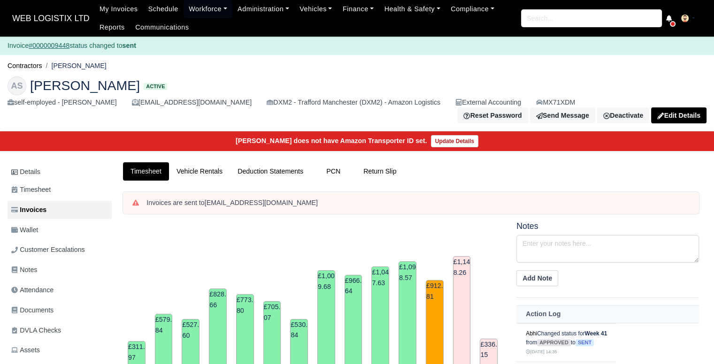
click at [20, 73] on div "AS [PERSON_NAME] Active self-employed - [PERSON_NAME] [EMAIL_ADDRESS][DOMAIN_NA…" at bounding box center [356, 100] width 713 height 63
click at [21, 70] on li "Contractors" at bounding box center [25, 66] width 35 height 11
click at [23, 67] on link "Contractors" at bounding box center [25, 66] width 35 height 8
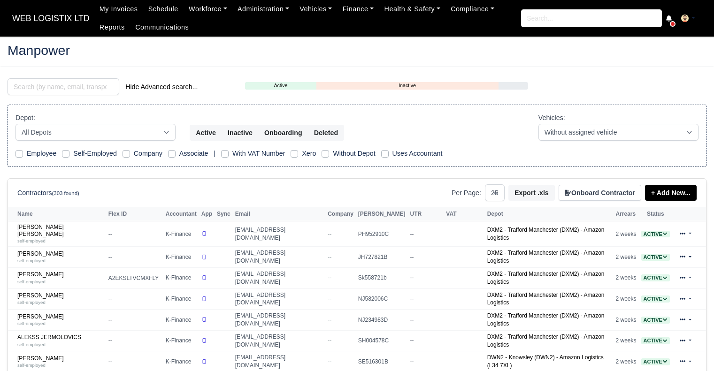
select select "25"
click at [32, 85] on input "search" at bounding box center [64, 86] width 112 height 17
type input "a"
